Goal: Check status: Check status

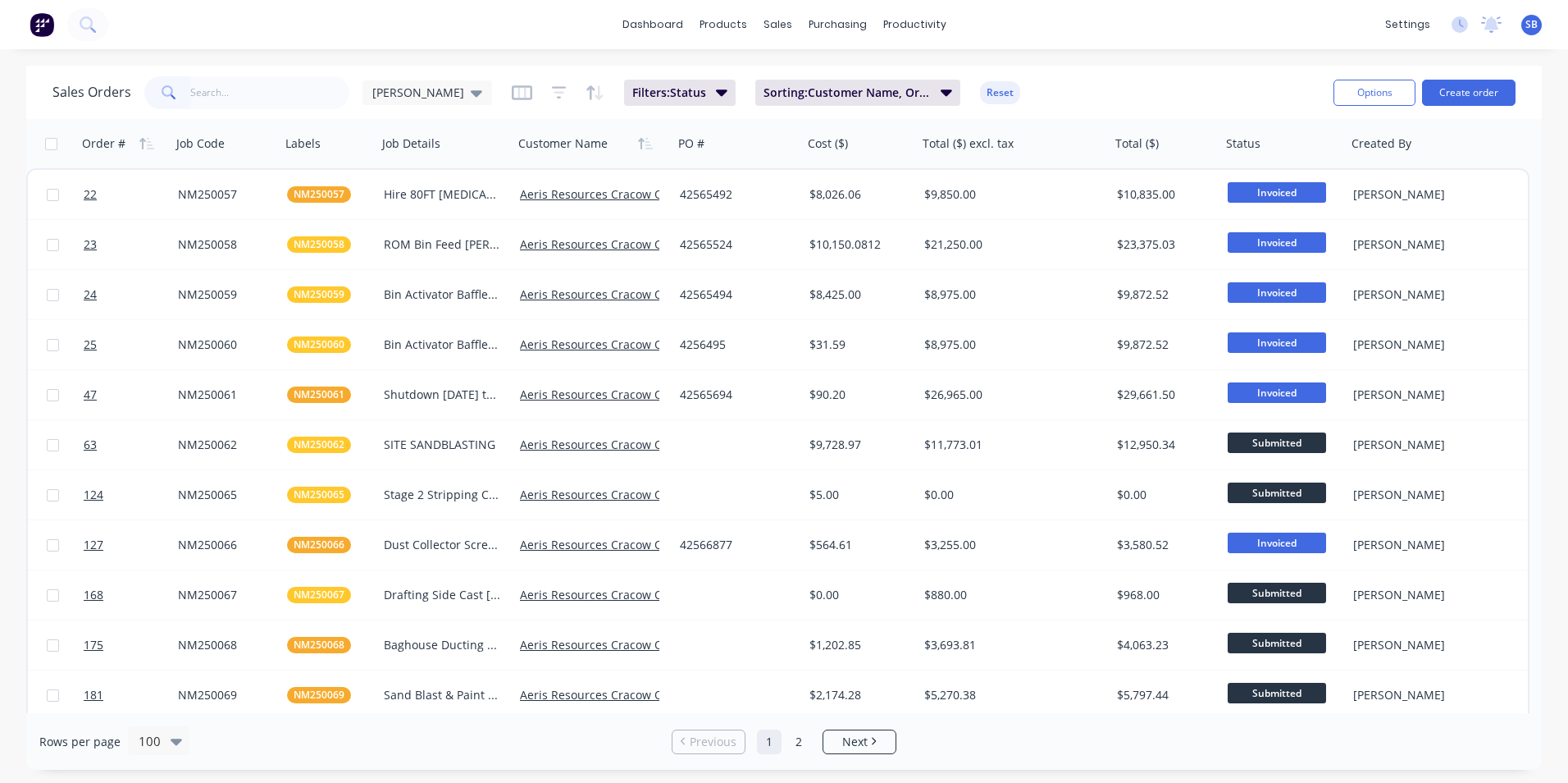
click at [251, 97] on input "text" at bounding box center [270, 92] width 160 height 32
type input "CBC"
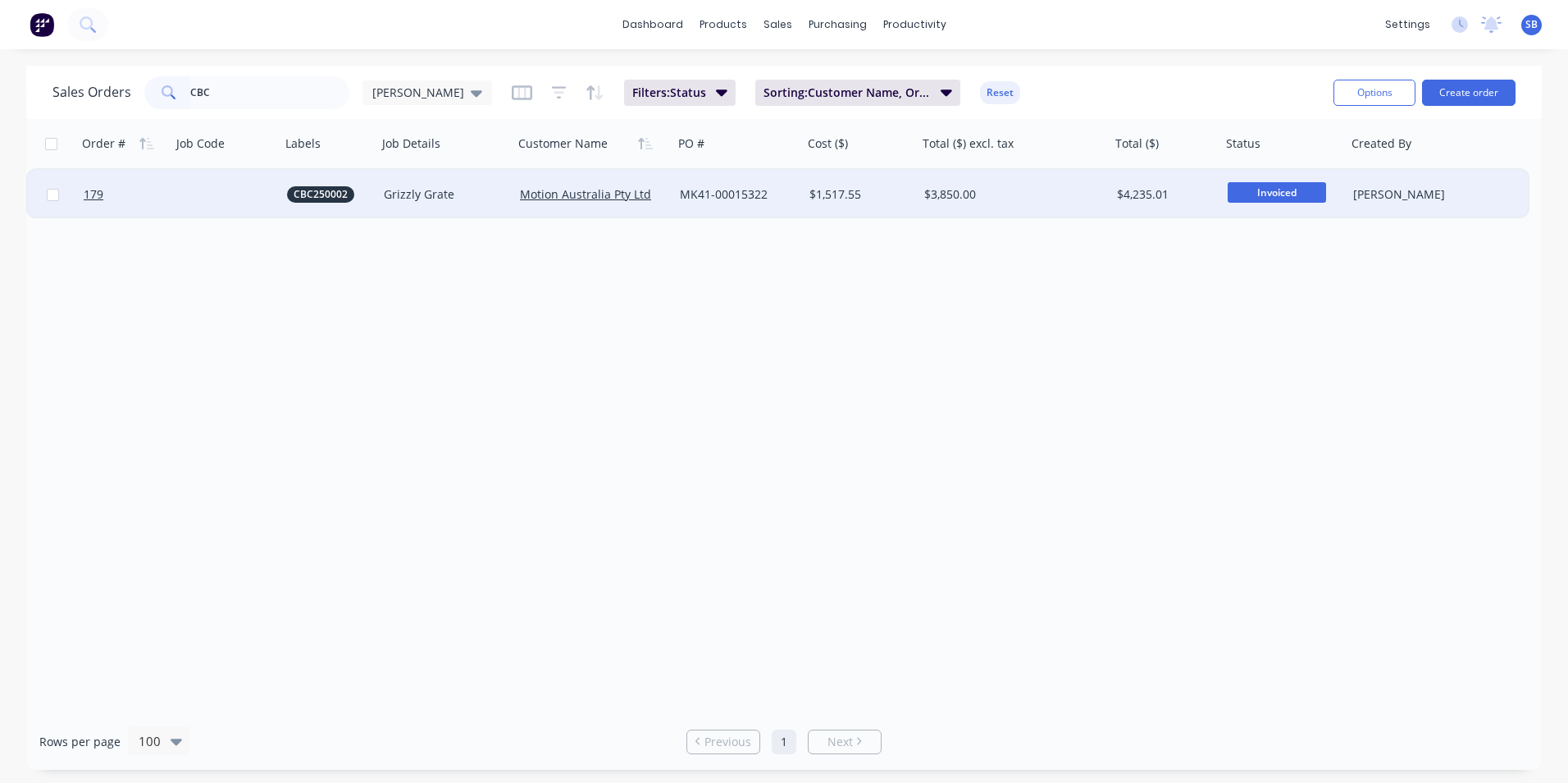
type input "CBC"
click at [901, 185] on div "$1,517.55" at bounding box center [859, 194] width 115 height 49
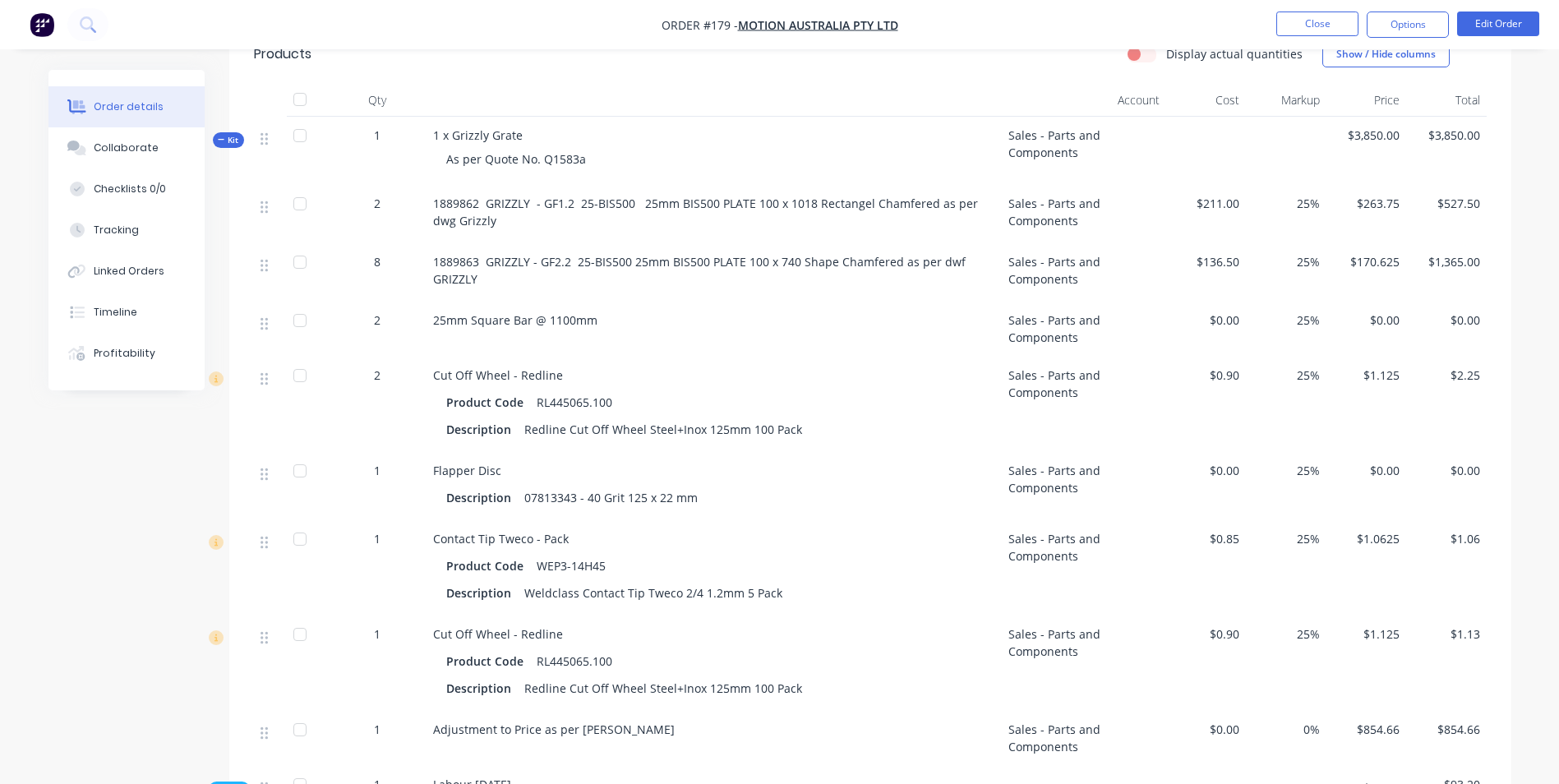
scroll to position [246, 0]
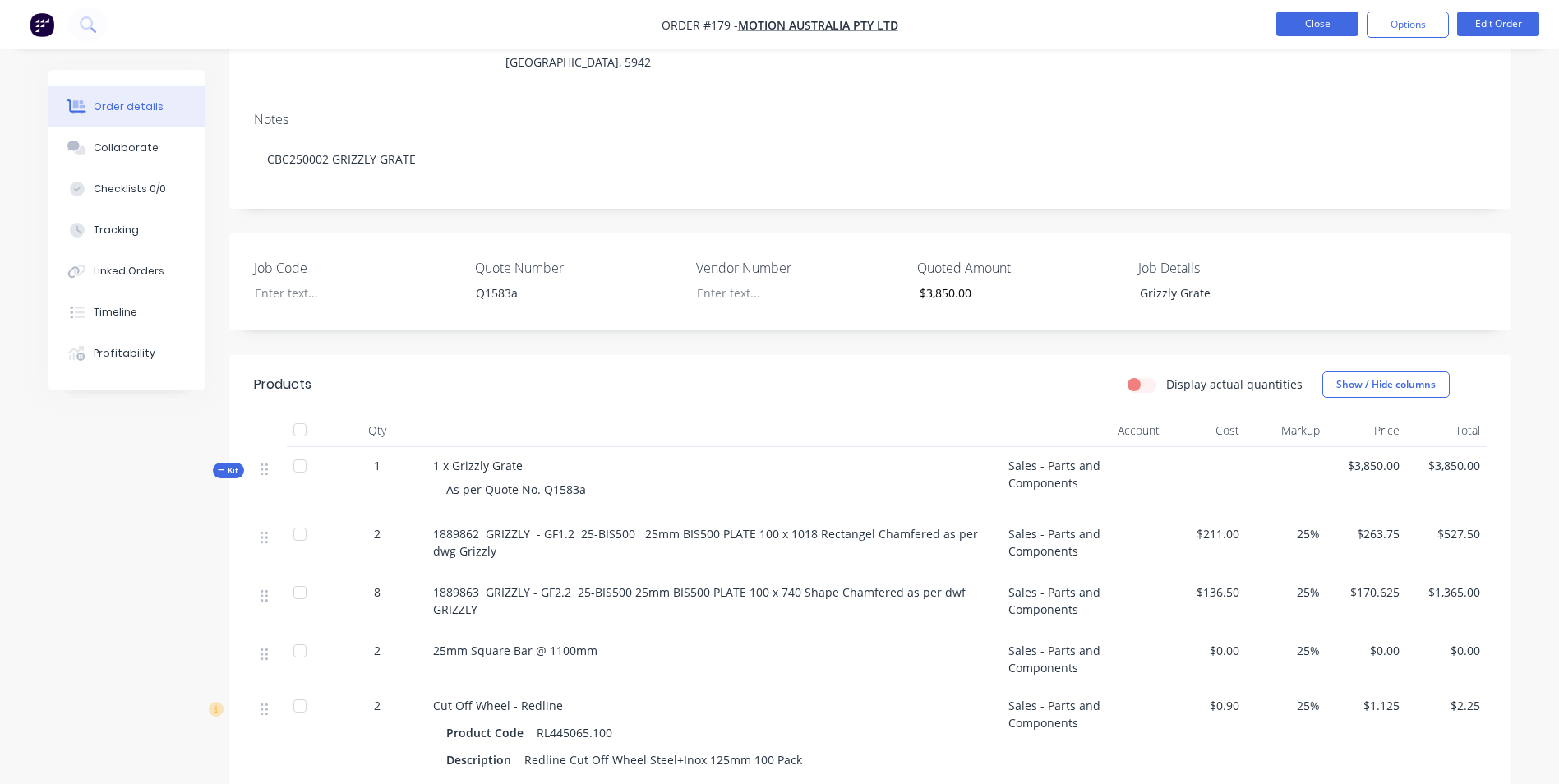
click at [1303, 33] on button "Close" at bounding box center [1317, 24] width 82 height 25
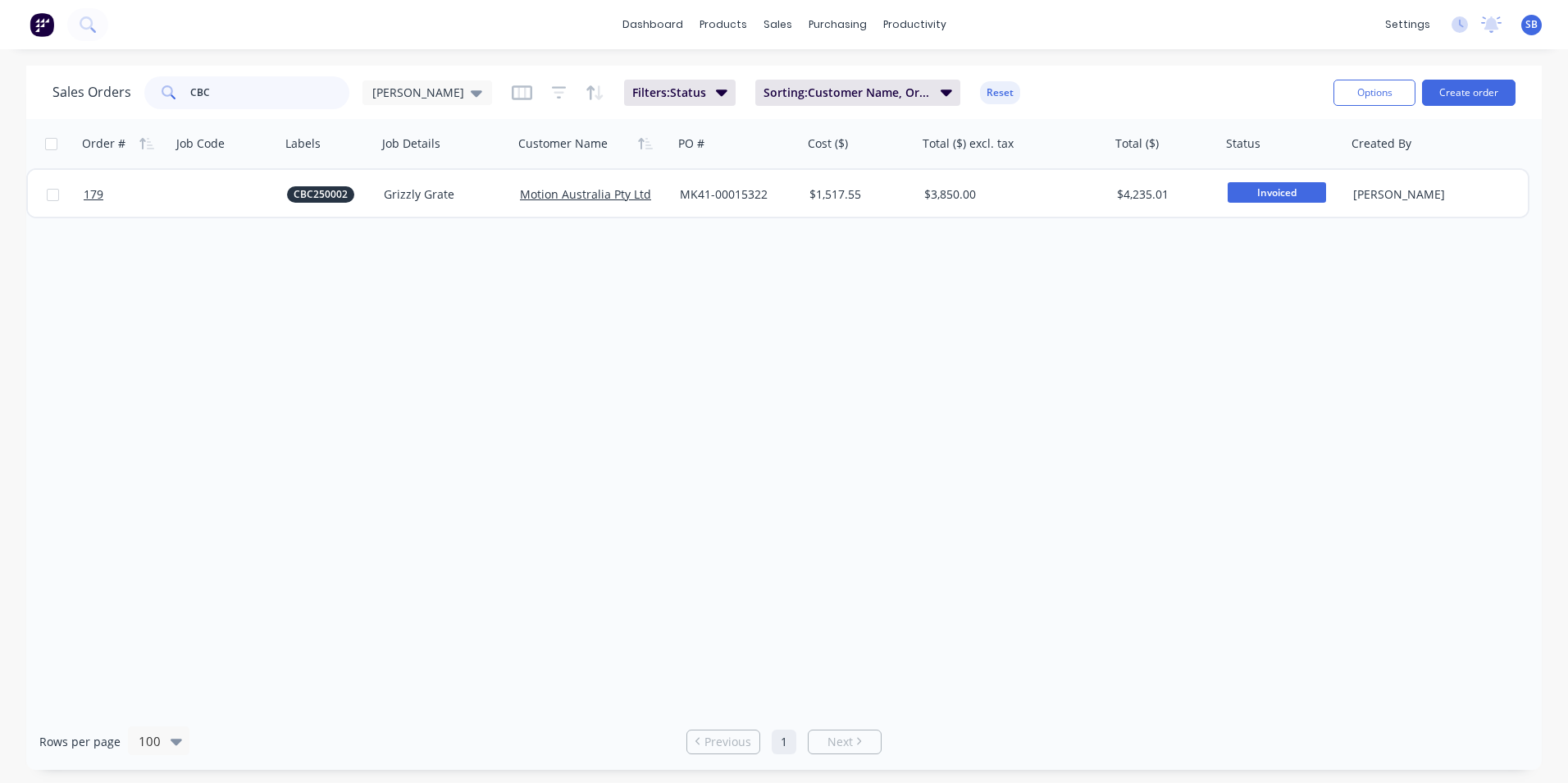
drag, startPoint x: 217, startPoint y: 97, endPoint x: 179, endPoint y: 92, distance: 38.3
click at [179, 92] on div "CBC" at bounding box center [246, 92] width 205 height 32
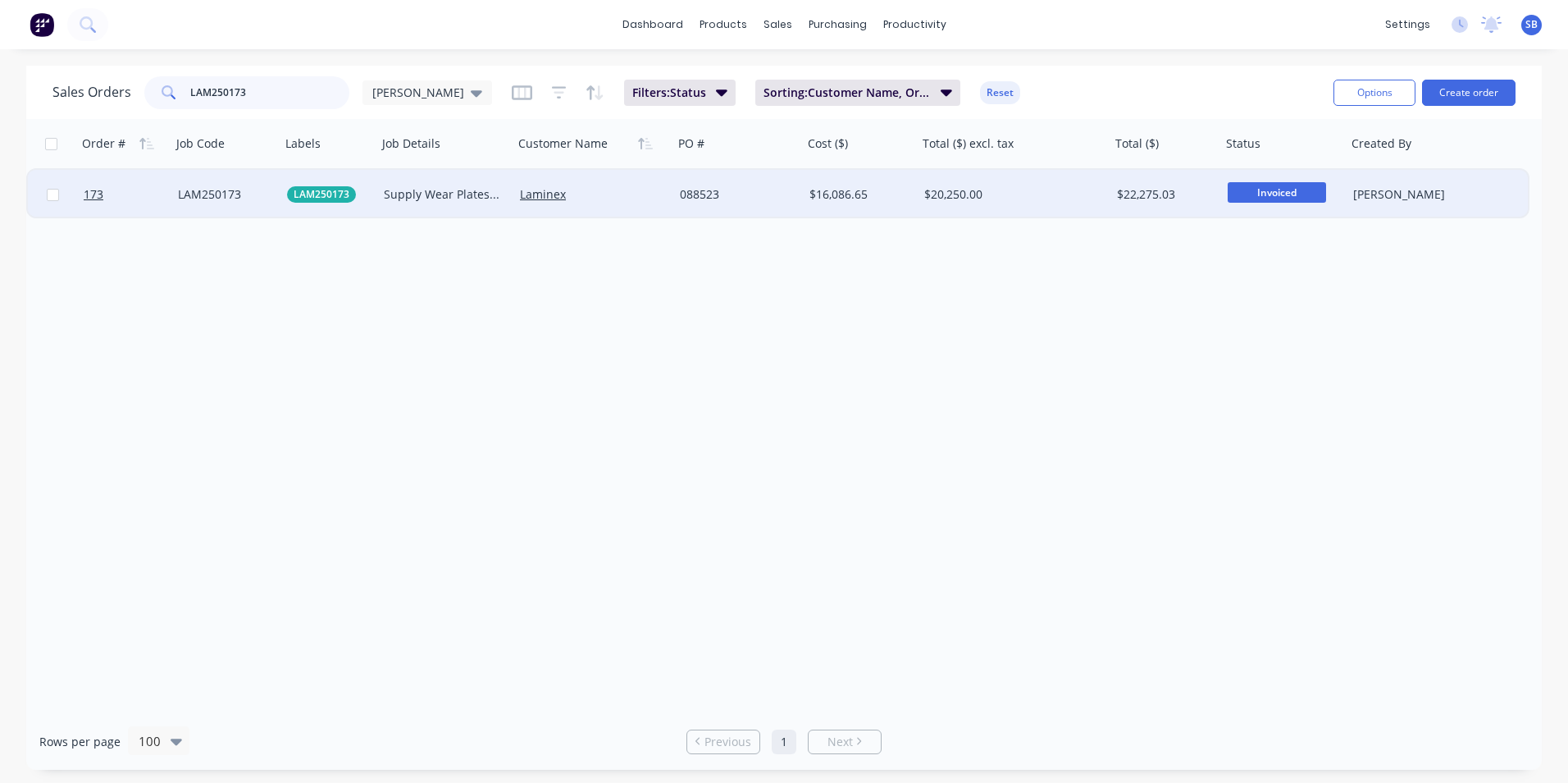
type input "LAM250173"
click at [1018, 190] on div "$20,250.00" at bounding box center [1009, 194] width 171 height 17
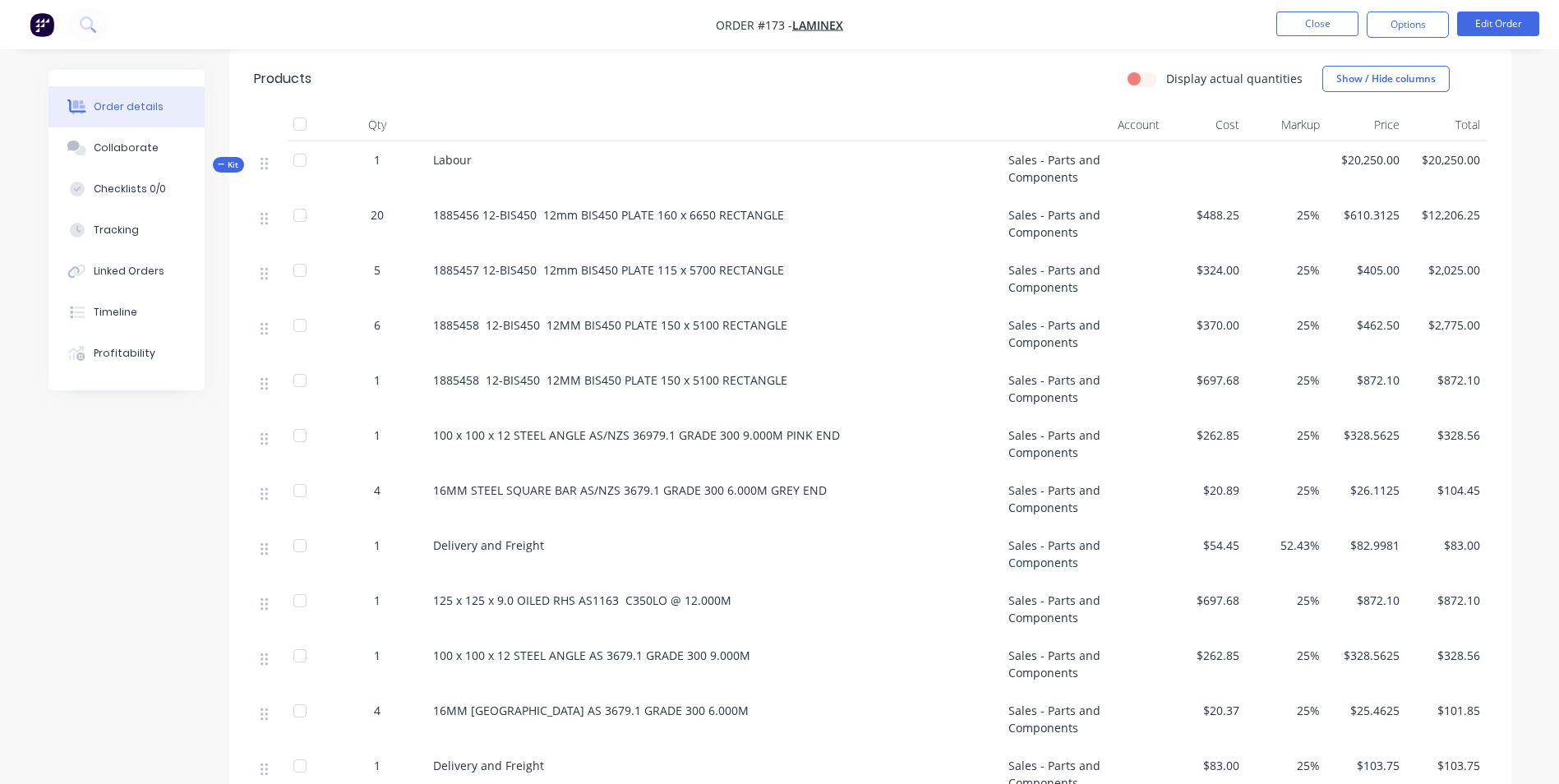
scroll to position [821, 0]
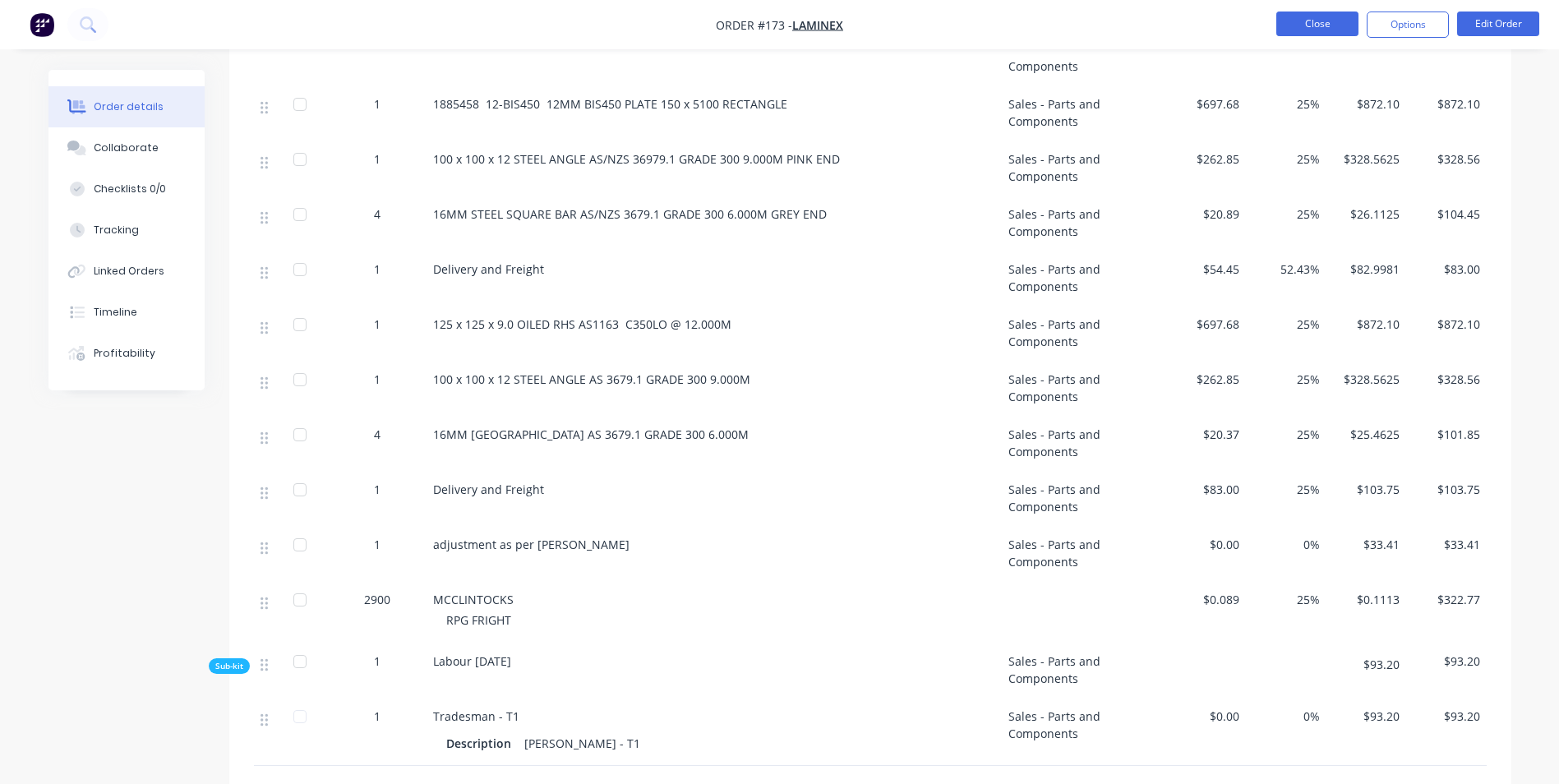
click at [1293, 31] on button "Close" at bounding box center [1317, 24] width 82 height 25
